Goal: Task Accomplishment & Management: Manage account settings

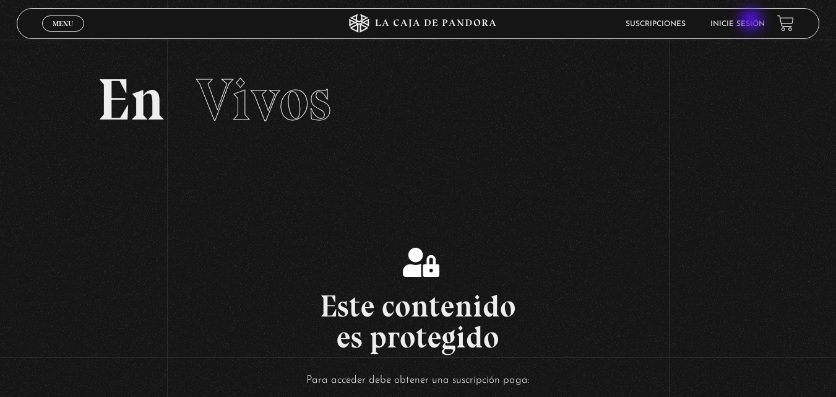
click at [752, 21] on link "Inicie sesión" at bounding box center [737, 23] width 54 height 7
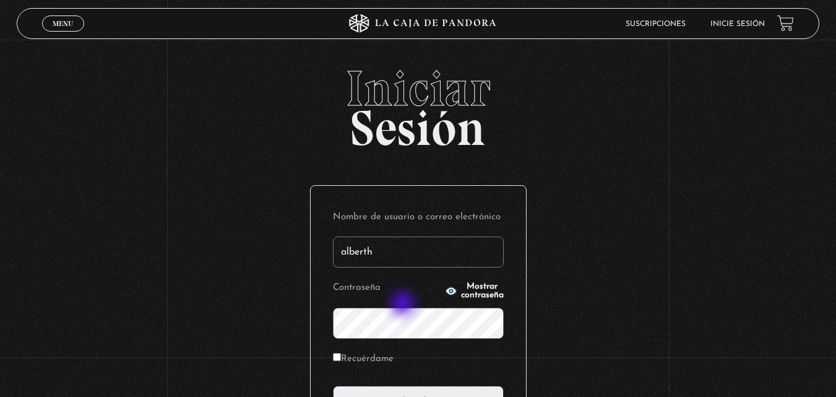
type input "[EMAIL_ADDRESS][DOMAIN_NAME]"
click at [345, 357] on label "Recuérdame" at bounding box center [363, 359] width 61 height 19
click at [341, 357] on input "Recuérdame" at bounding box center [337, 357] width 8 height 8
checkbox input "true"
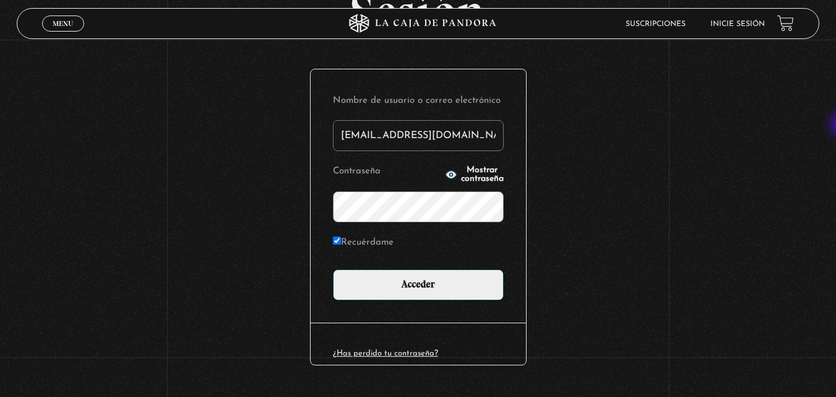
scroll to position [147, 0]
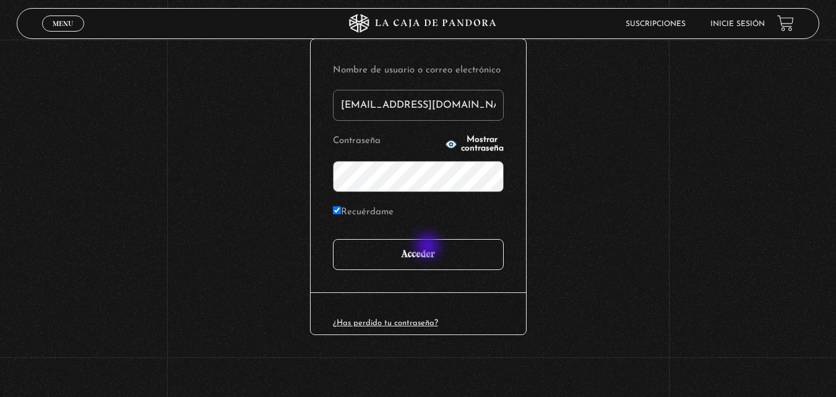
click at [429, 247] on input "Acceder" at bounding box center [418, 254] width 171 height 31
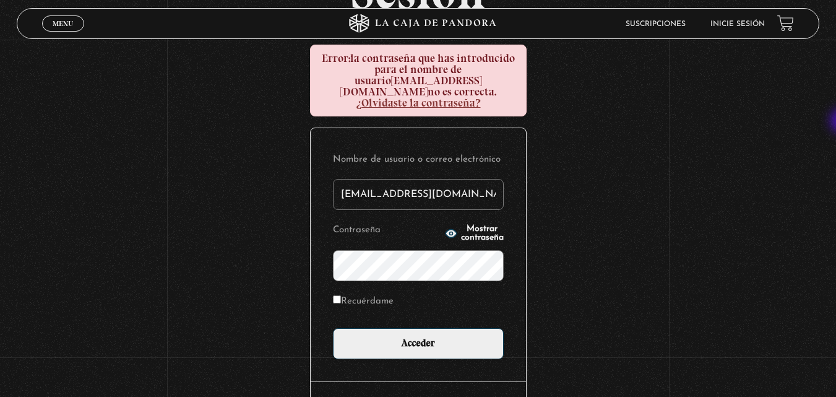
scroll to position [202, 0]
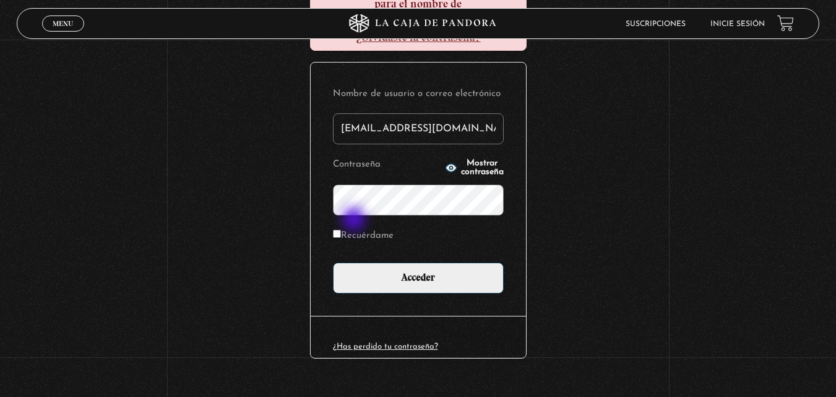
click at [355, 226] on label "Recuérdame" at bounding box center [363, 235] width 61 height 19
click at [341, 230] on input "Recuérdame" at bounding box center [337, 234] width 8 height 8
checkbox input "true"
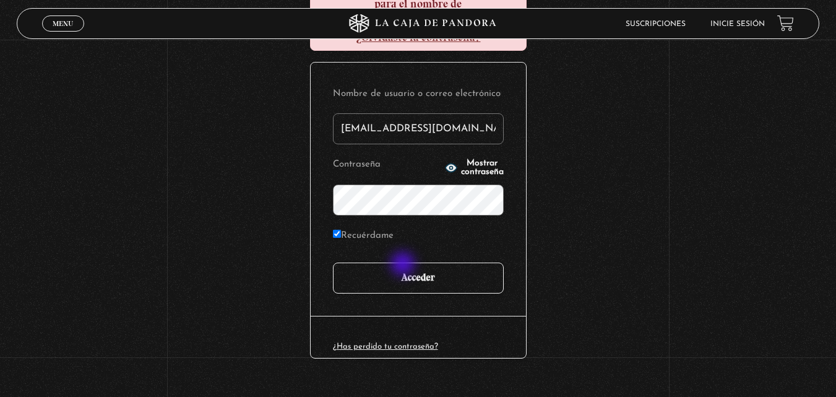
click at [404, 265] on input "Acceder" at bounding box center [418, 277] width 171 height 31
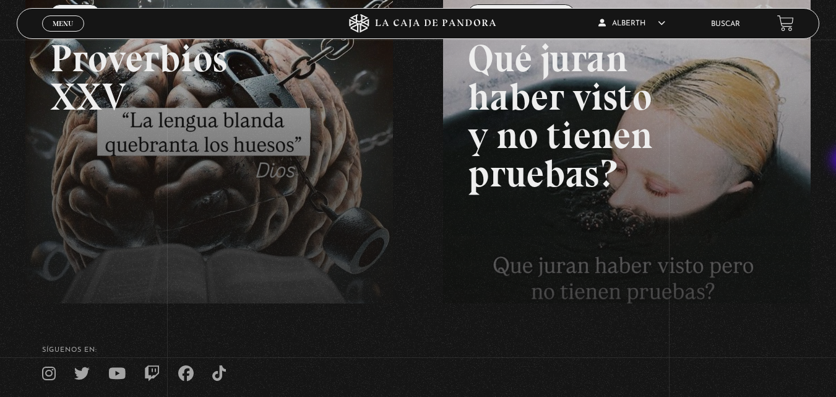
scroll to position [226, 0]
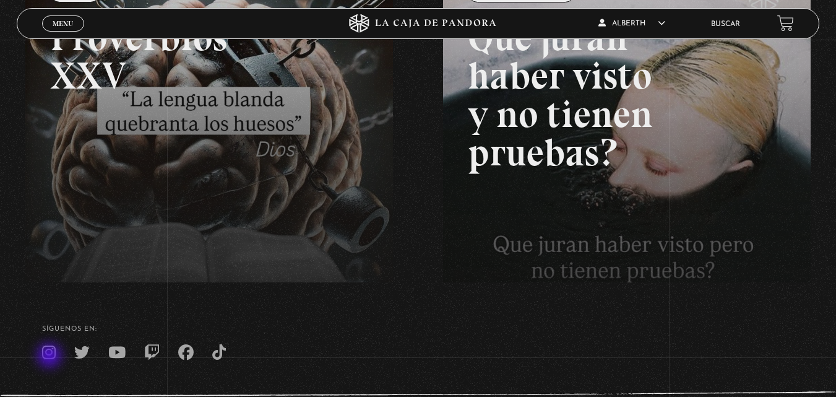
click at [51, 356] on icon at bounding box center [49, 352] width 14 height 15
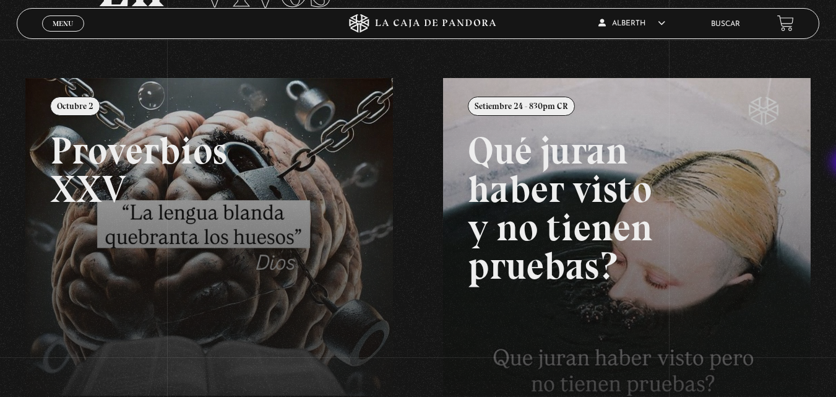
scroll to position [0, 0]
